Goal: Obtain resource: Download file/media

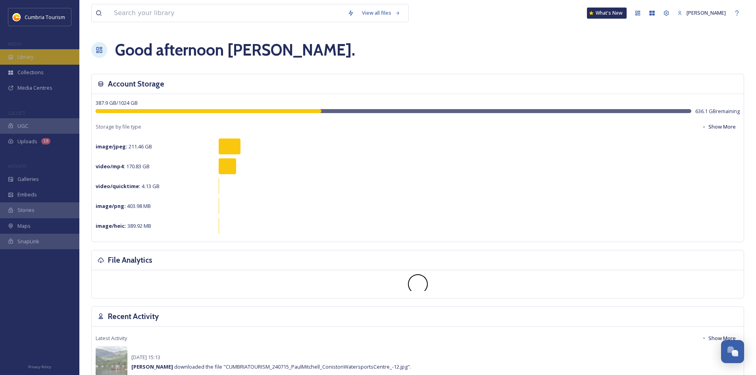
click at [41, 60] on div "Library" at bounding box center [39, 56] width 79 height 15
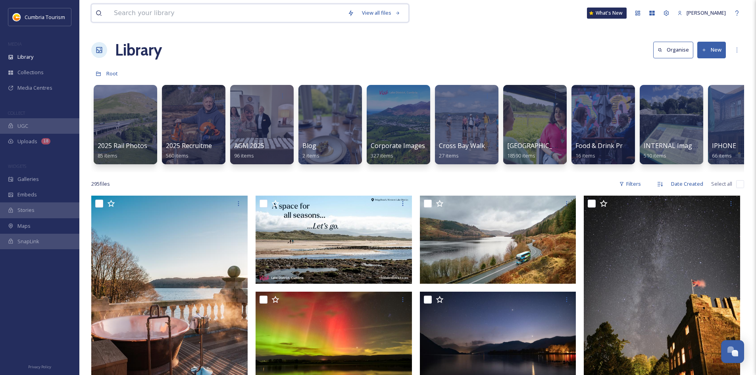
click at [137, 13] on input at bounding box center [227, 12] width 234 height 17
type input "maryport"
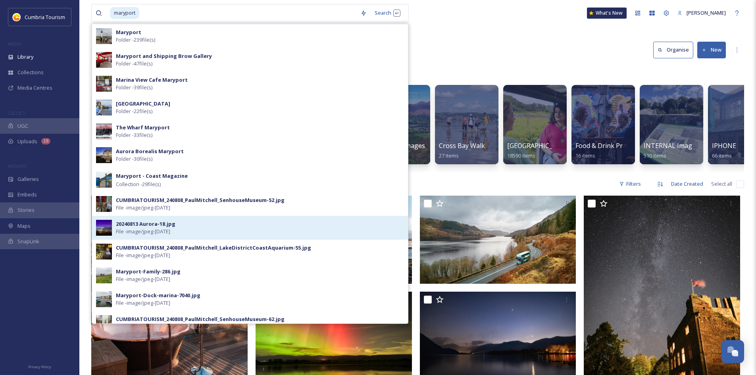
click at [142, 227] on div "20240813 Aurora-18.jpg" at bounding box center [146, 224] width 60 height 8
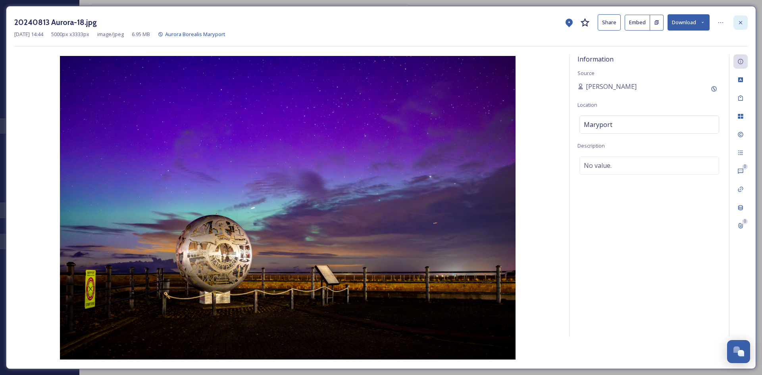
click at [738, 21] on icon at bounding box center [740, 22] width 6 height 6
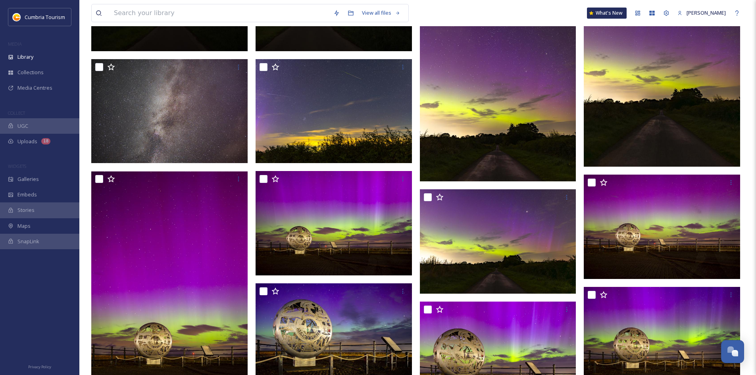
scroll to position [404, 0]
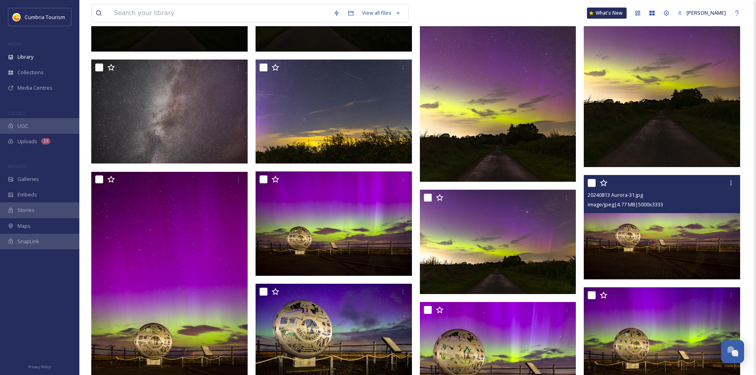
click at [676, 236] on img at bounding box center [662, 227] width 156 height 104
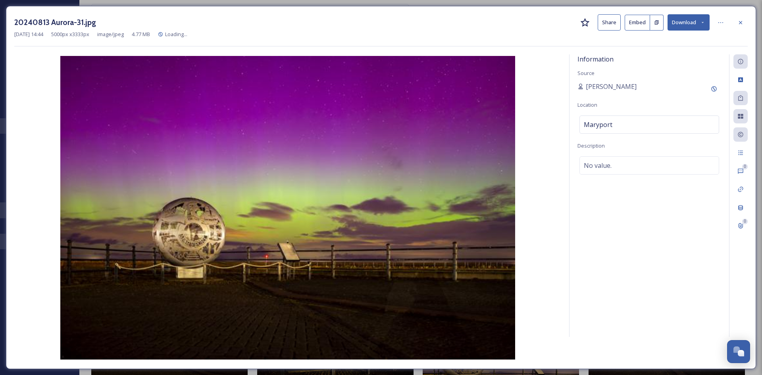
click at [676, 236] on div "Information Source [PERSON_NAME] Location [GEOGRAPHIC_DATA] Description No valu…" at bounding box center [649, 195] width 160 height 283
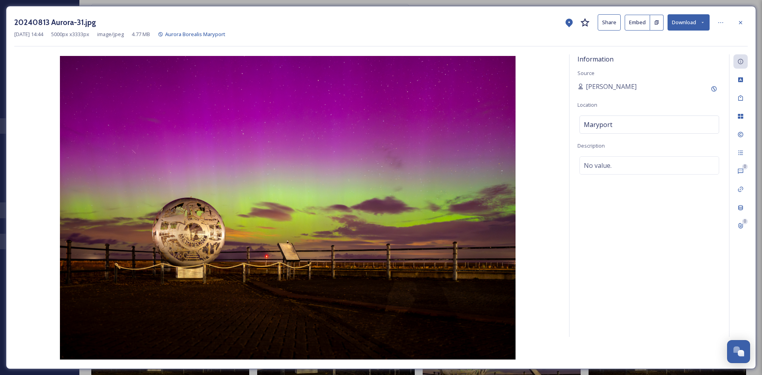
click at [680, 21] on button "Download" at bounding box center [689, 22] width 42 height 16
click at [673, 58] on span "Download Large (2000 x 1333)" at bounding box center [665, 56] width 70 height 8
click at [740, 20] on icon at bounding box center [740, 22] width 6 height 6
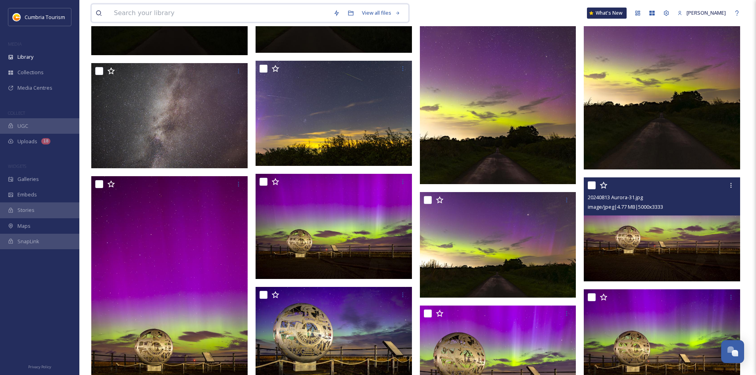
click at [150, 17] on input at bounding box center [219, 12] width 219 height 17
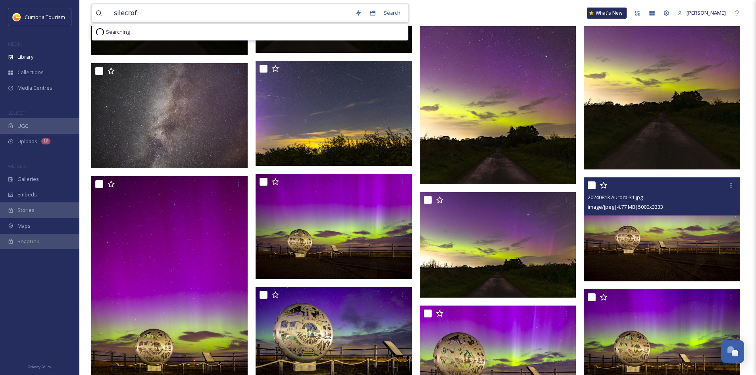
type input "silecroft"
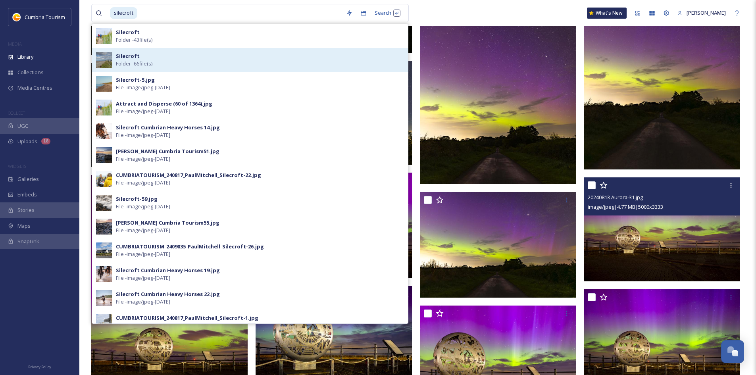
click at [168, 61] on div "Silecroft Folder - 66 file(s)" at bounding box center [260, 59] width 288 height 15
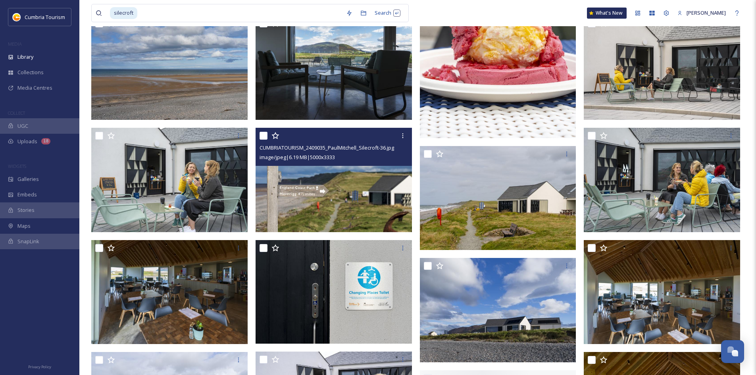
scroll to position [675, 0]
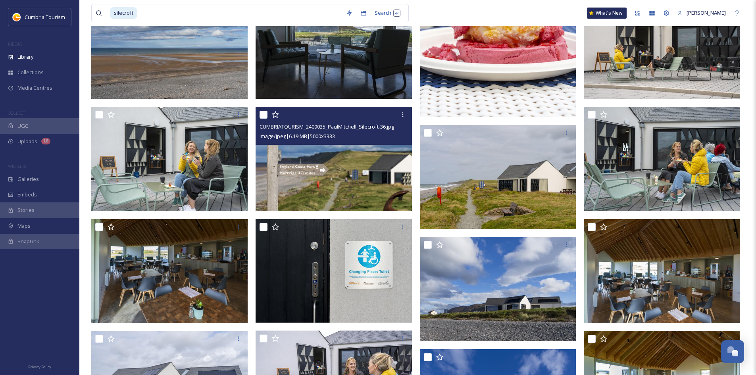
click at [348, 178] on img at bounding box center [334, 159] width 156 height 104
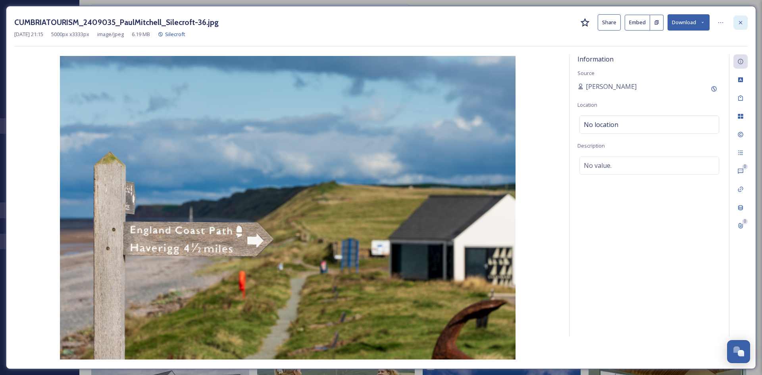
click at [739, 24] on icon at bounding box center [740, 22] width 6 height 6
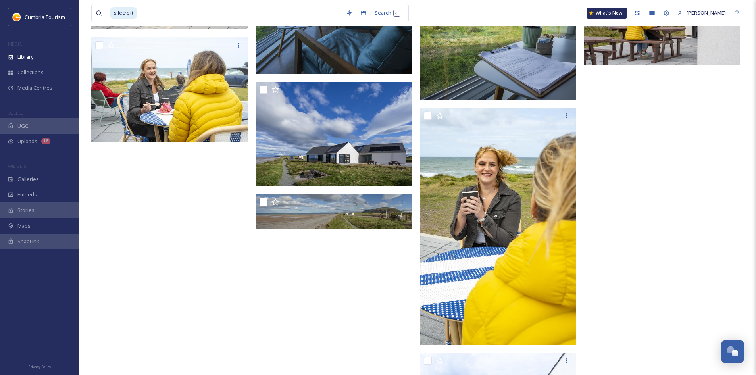
scroll to position [1865, 0]
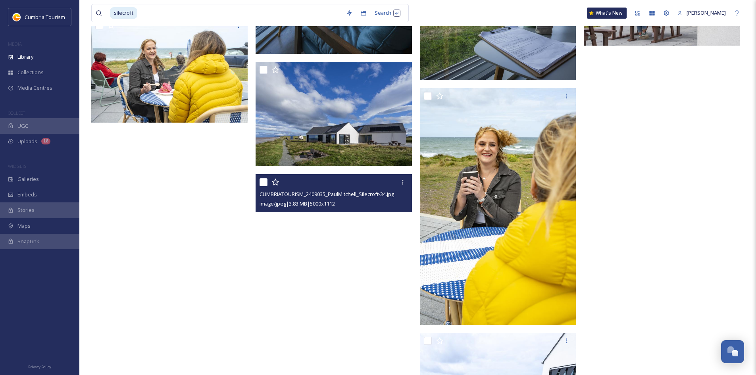
click at [355, 198] on span "CUMBRIATOURISM_2409035_PaulMitchell_Silecroft-34.jpg" at bounding box center [327, 193] width 135 height 7
click at [339, 191] on span "CUMBRIATOURISM_2409035_PaulMitchell_Silecroft-34.jpg" at bounding box center [327, 193] width 135 height 7
click at [358, 181] on div at bounding box center [335, 182] width 150 height 14
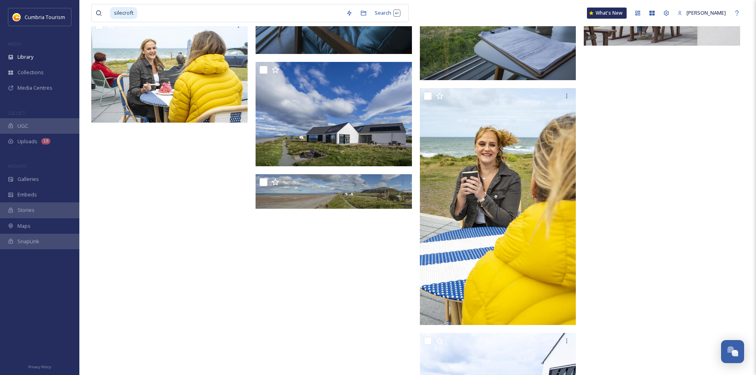
drag, startPoint x: 329, startPoint y: 269, endPoint x: 331, endPoint y: 261, distance: 8.3
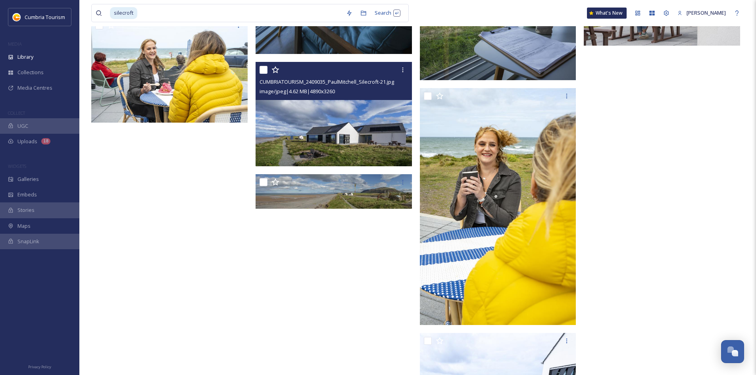
click at [314, 100] on div "CUMBRIATOURISM_2409035_PaulMitchell_Silecroft-21.jpg image/jpeg | 4.62 MB | 489…" at bounding box center [334, 114] width 156 height 104
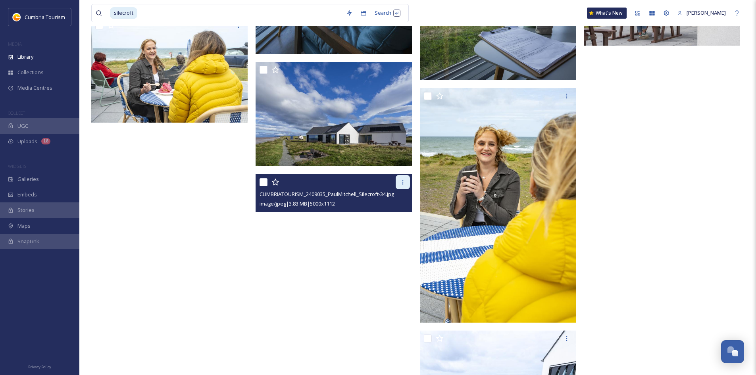
click at [402, 183] on icon at bounding box center [403, 182] width 6 height 6
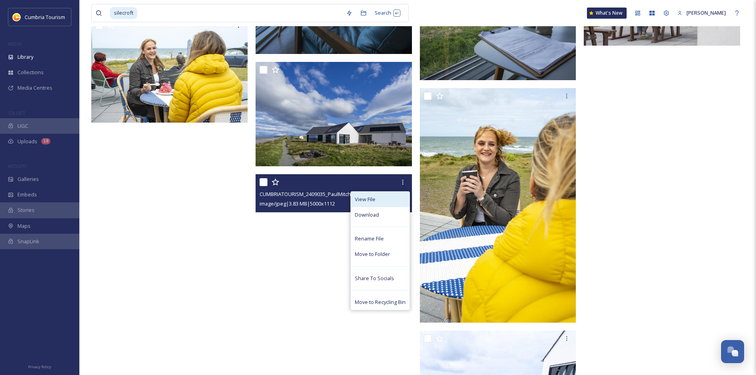
click at [371, 194] on div "View File" at bounding box center [380, 199] width 59 height 15
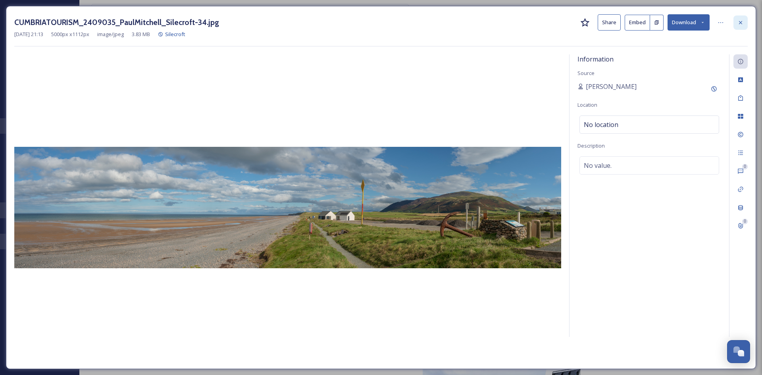
click at [741, 23] on icon at bounding box center [740, 22] width 6 height 6
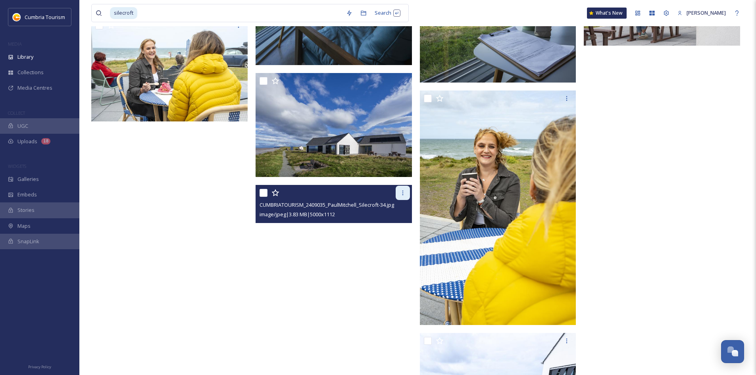
click at [404, 194] on icon at bounding box center [403, 193] width 6 height 6
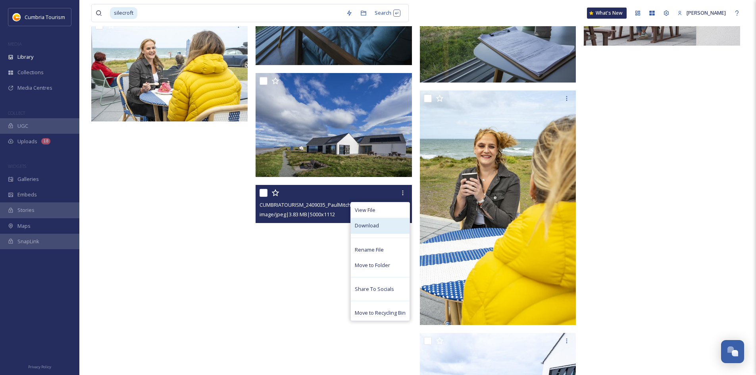
click at [376, 224] on span "Download" at bounding box center [367, 226] width 24 height 8
